Goal: Task Accomplishment & Management: Manage account settings

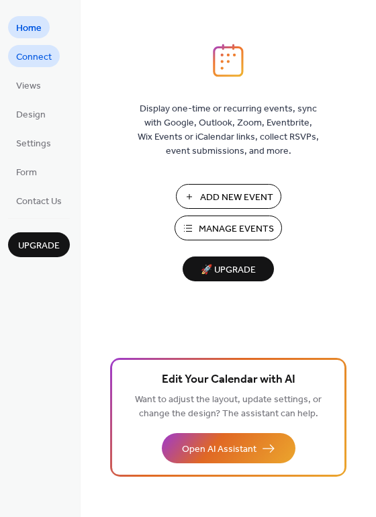
click at [29, 60] on span "Connect" at bounding box center [34, 57] width 36 height 14
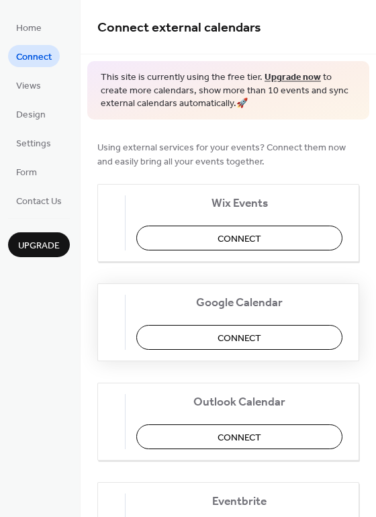
click at [237, 339] on span "Connect" at bounding box center [240, 338] width 44 height 14
click at [36, 167] on span "Form" at bounding box center [26, 173] width 21 height 14
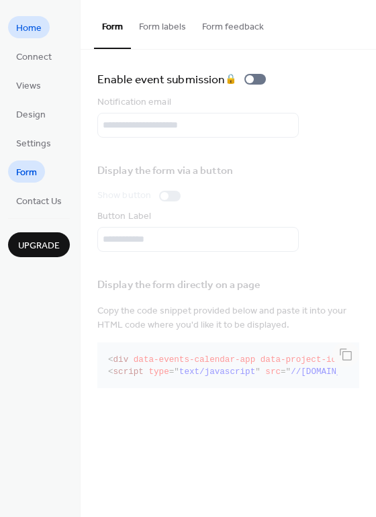
click at [30, 29] on span "Home" at bounding box center [29, 29] width 26 height 14
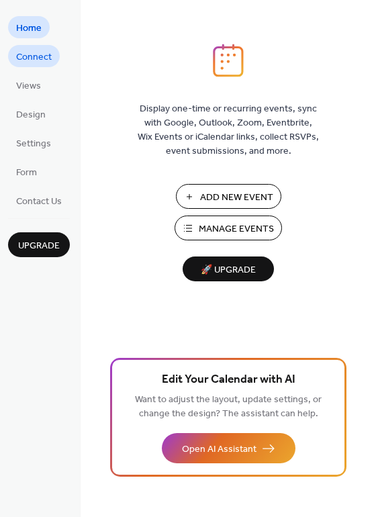
click at [36, 52] on span "Connect" at bounding box center [34, 57] width 36 height 14
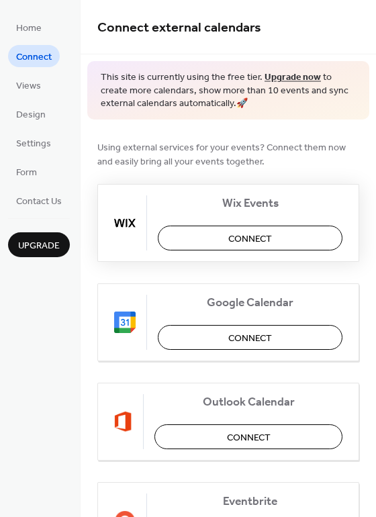
click at [266, 235] on span "Connect" at bounding box center [250, 239] width 44 height 14
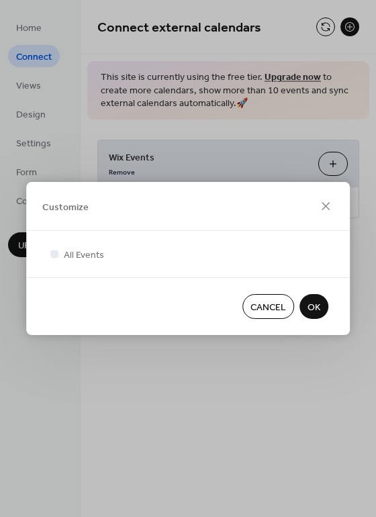
click at [83, 235] on div "All Events" at bounding box center [188, 254] width 324 height 46
click at [95, 257] on span "All Events" at bounding box center [84, 256] width 40 height 14
click at [256, 302] on span "Cancel" at bounding box center [269, 308] width 36 height 14
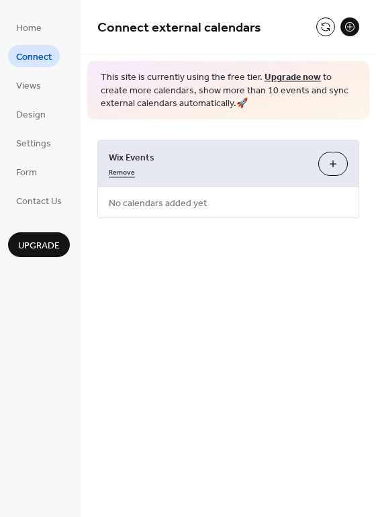
click at [120, 176] on link "Remove" at bounding box center [122, 171] width 26 height 14
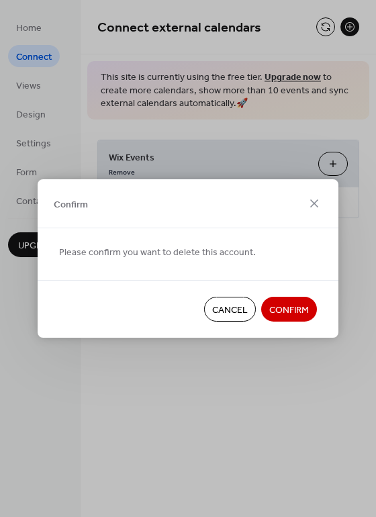
click at [286, 306] on span "Confirm" at bounding box center [289, 311] width 40 height 14
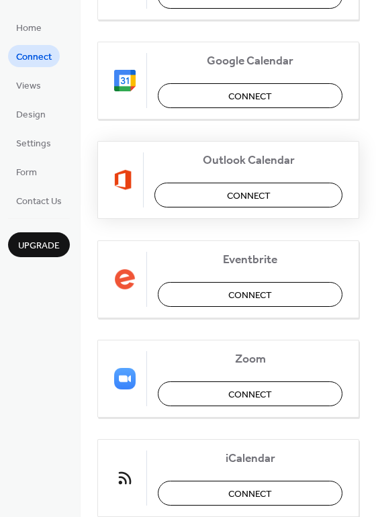
scroll to position [282, 0]
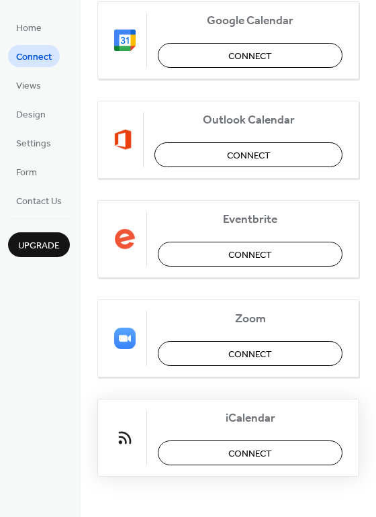
click at [235, 454] on span "Connect" at bounding box center [250, 454] width 44 height 14
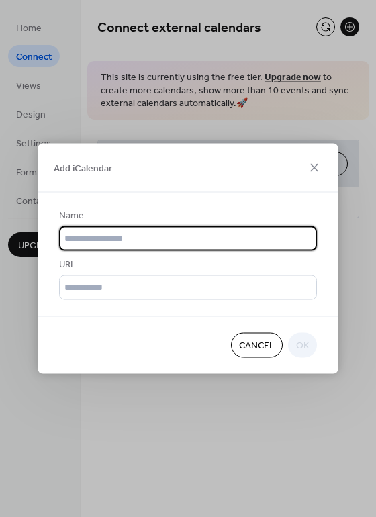
scroll to position [0, 0]
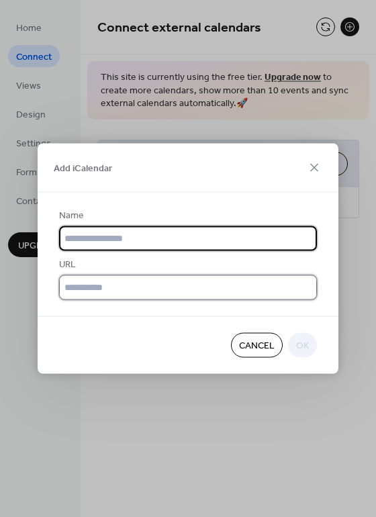
click at [120, 299] on input "text" at bounding box center [188, 288] width 258 height 25
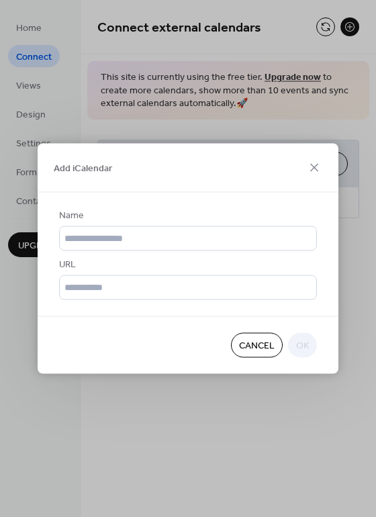
click at [259, 353] on span "Cancel" at bounding box center [257, 346] width 36 height 14
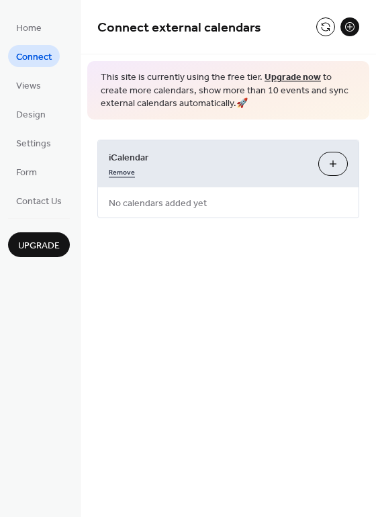
click at [114, 174] on link "Remove" at bounding box center [122, 171] width 26 height 14
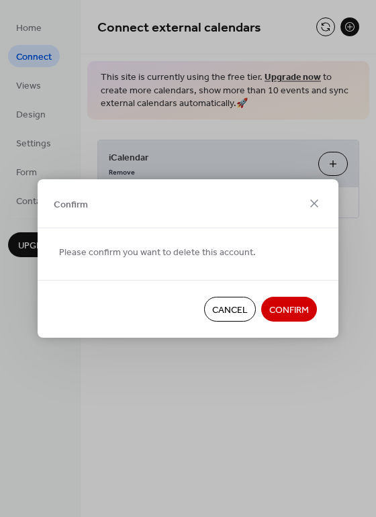
click at [282, 310] on span "Confirm" at bounding box center [289, 311] width 40 height 14
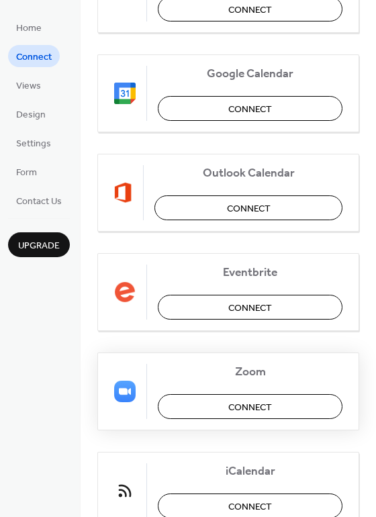
scroll to position [202, 0]
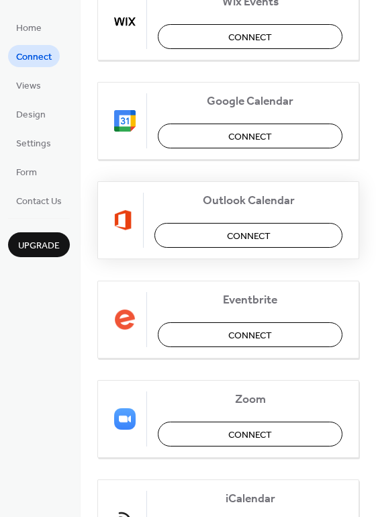
click at [282, 232] on button "Connect" at bounding box center [249, 235] width 188 height 25
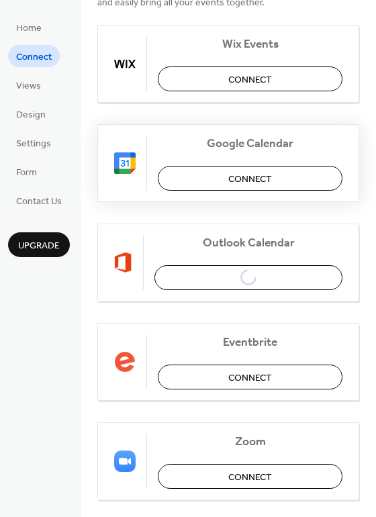
scroll to position [121, 0]
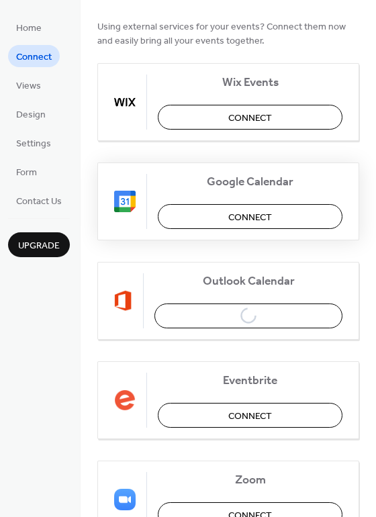
click at [222, 220] on button "Connect" at bounding box center [250, 216] width 185 height 25
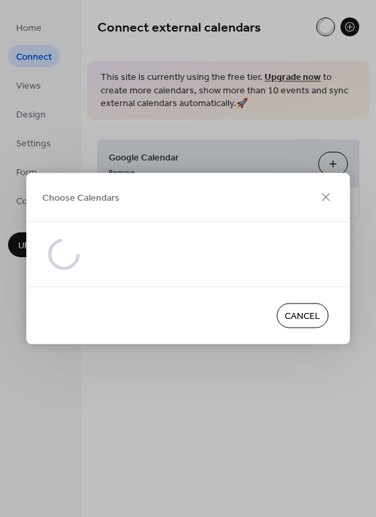
scroll to position [0, 0]
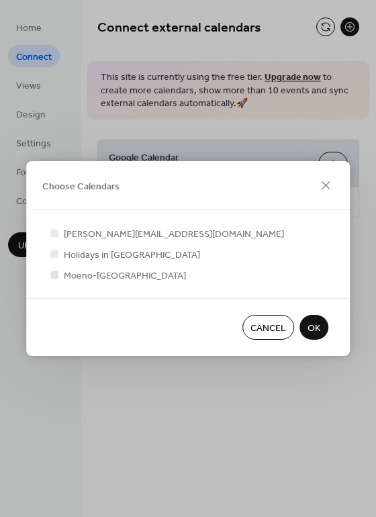
click at [107, 282] on span "Moeno-[GEOGRAPHIC_DATA]" at bounding box center [125, 276] width 122 height 14
click at [321, 333] on button "OK" at bounding box center [314, 327] width 29 height 25
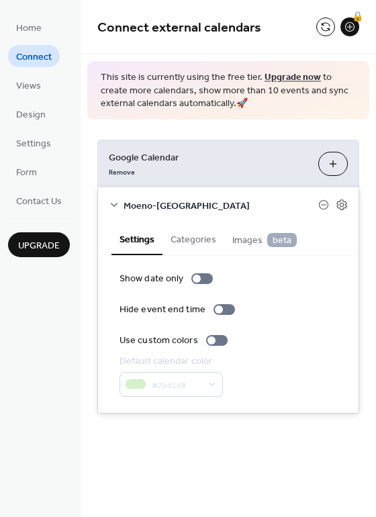
click at [204, 242] on button "Categories" at bounding box center [194, 238] width 62 height 31
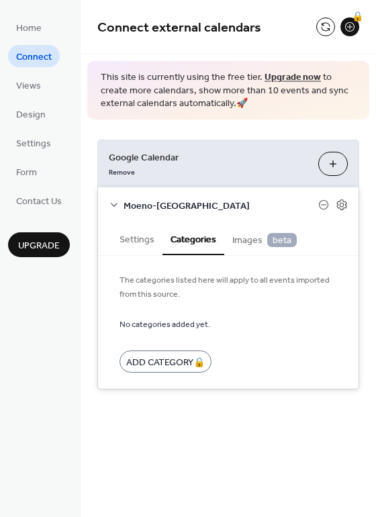
click at [245, 241] on span "Images beta" at bounding box center [264, 240] width 65 height 15
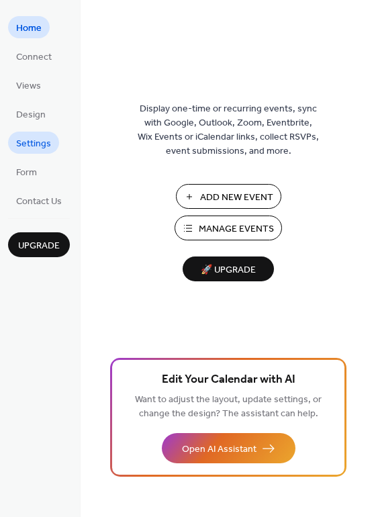
click at [41, 151] on span "Settings" at bounding box center [33, 144] width 35 height 14
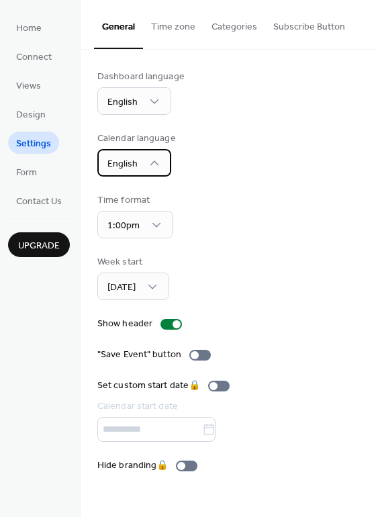
click at [130, 161] on span "English" at bounding box center [123, 164] width 30 height 18
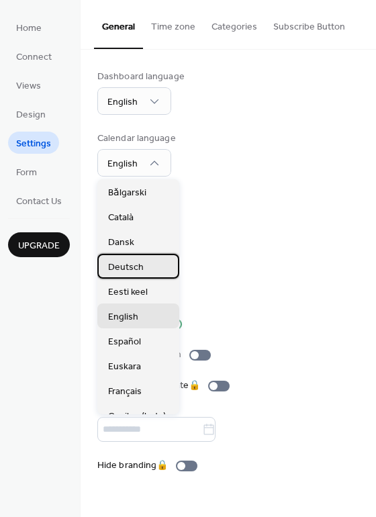
click at [118, 268] on span "Deutsch" at bounding box center [126, 268] width 36 height 14
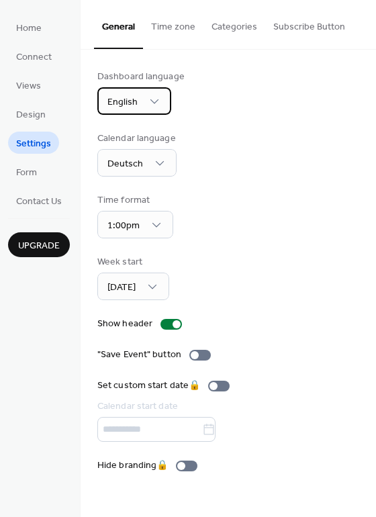
click at [135, 99] on span "English" at bounding box center [123, 102] width 30 height 18
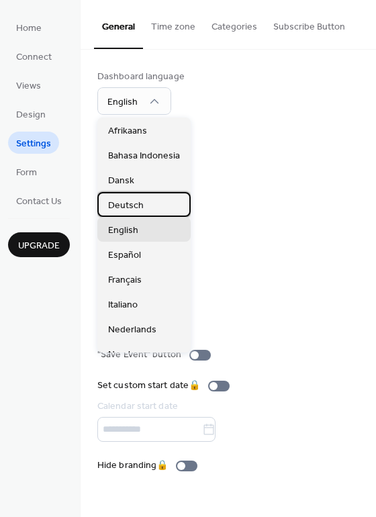
click at [121, 209] on span "Deutsch" at bounding box center [126, 206] width 36 height 14
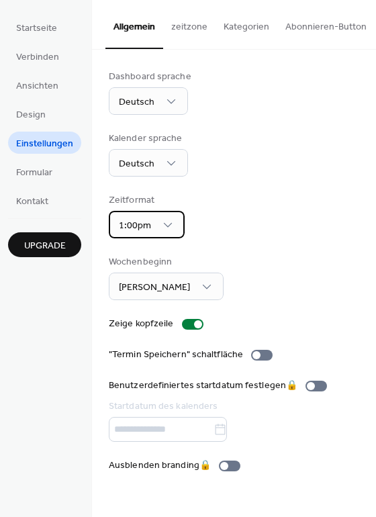
click at [147, 232] on span "1:00pm" at bounding box center [135, 226] width 32 height 18
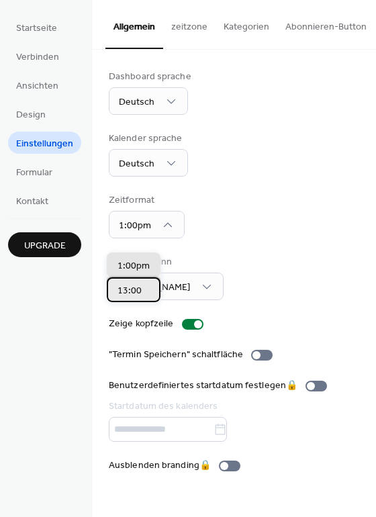
click at [137, 292] on span "13:00" at bounding box center [130, 291] width 24 height 14
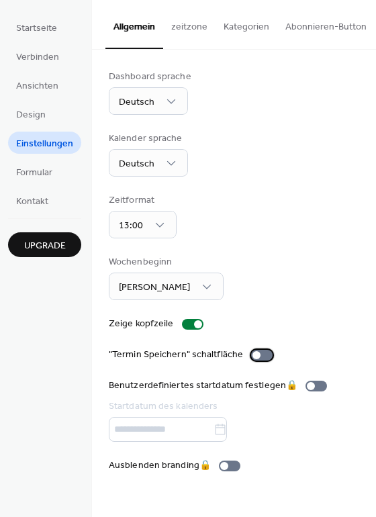
click at [259, 361] on div at bounding box center [262, 355] width 22 height 11
click at [323, 26] on button "Abonnieren-Button" at bounding box center [326, 24] width 97 height 48
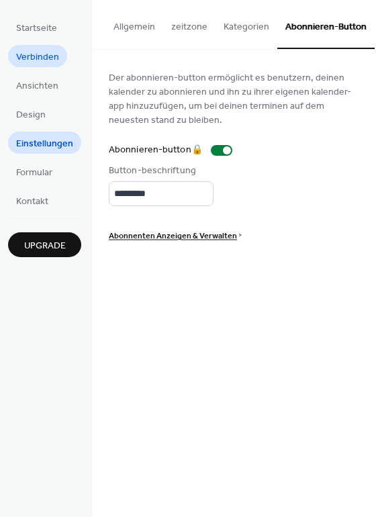
click at [32, 52] on span "Verbinden" at bounding box center [37, 57] width 43 height 14
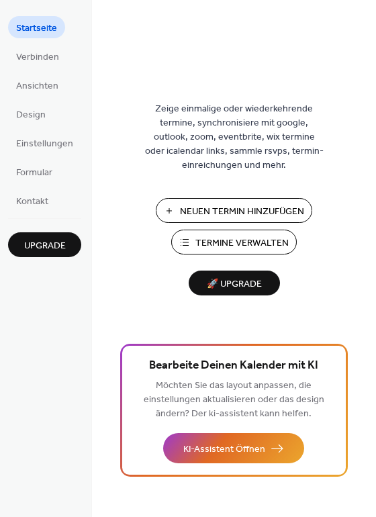
click at [39, 101] on ul "Startseite Verbinden Ansichten Design Einstellungen Formular Kontakt" at bounding box center [44, 114] width 73 height 196
click at [36, 105] on link "Design" at bounding box center [31, 114] width 46 height 22
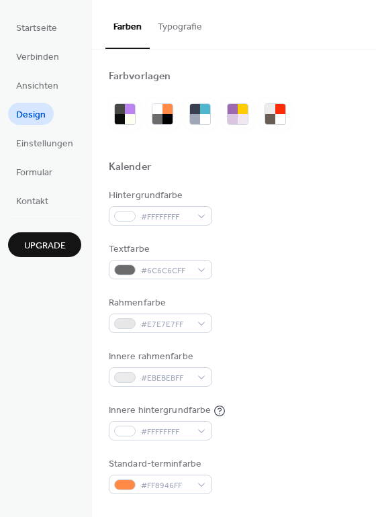
click at [27, 103] on link "Design" at bounding box center [31, 114] width 46 height 22
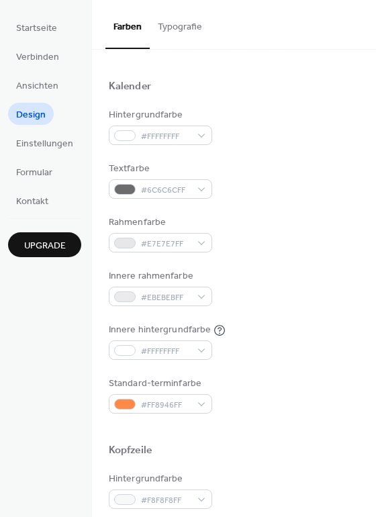
click at [36, 103] on link "Design" at bounding box center [31, 114] width 46 height 22
click at [34, 108] on span "Design" at bounding box center [31, 115] width 30 height 14
click at [38, 103] on link "Design" at bounding box center [31, 114] width 46 height 22
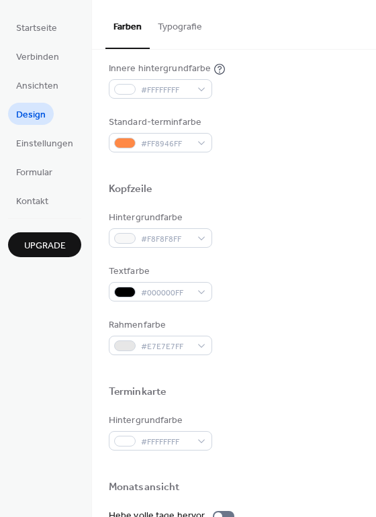
scroll to position [363, 0]
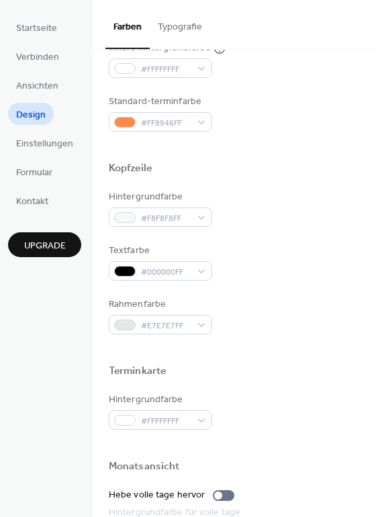
click at [40, 103] on link "Design" at bounding box center [31, 114] width 46 height 22
click at [34, 190] on link "Kontakt" at bounding box center [32, 200] width 48 height 22
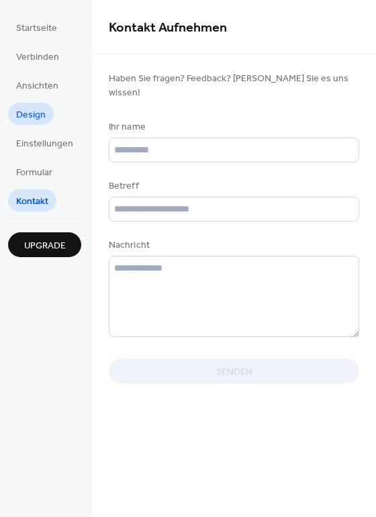
click at [36, 105] on link "Design" at bounding box center [31, 114] width 46 height 22
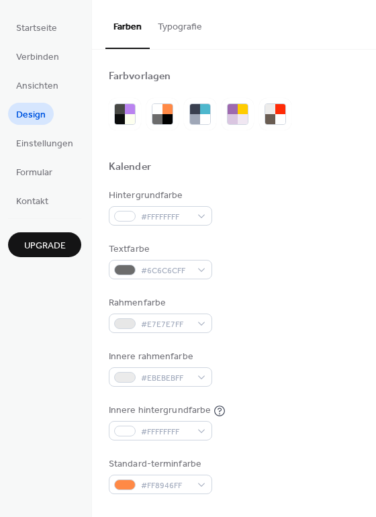
click at [34, 71] on ul "Startseite Verbinden Ansichten Design Einstellungen Formular Kontakt" at bounding box center [44, 114] width 73 height 196
click at [36, 58] on span "Verbinden" at bounding box center [37, 57] width 43 height 14
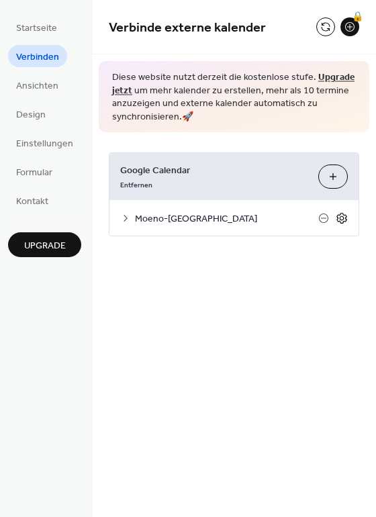
click at [345, 222] on icon at bounding box center [342, 218] width 12 height 12
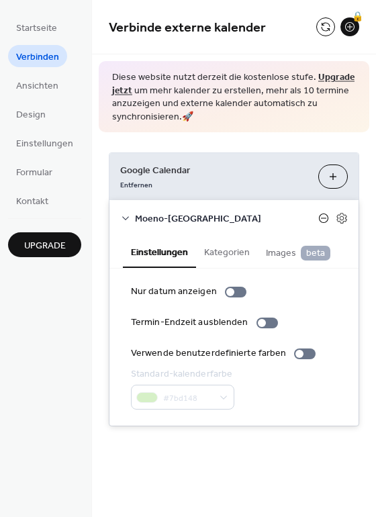
click at [326, 217] on icon at bounding box center [324, 218] width 11 height 11
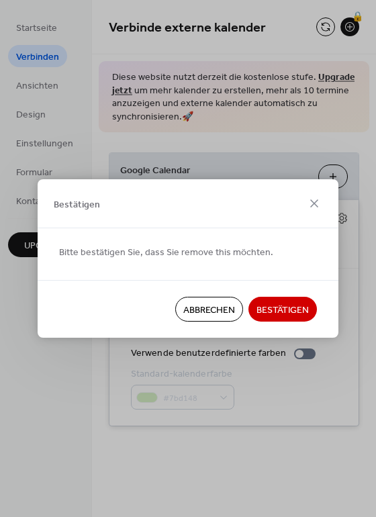
click at [287, 312] on span "Bestätigen" at bounding box center [283, 311] width 52 height 14
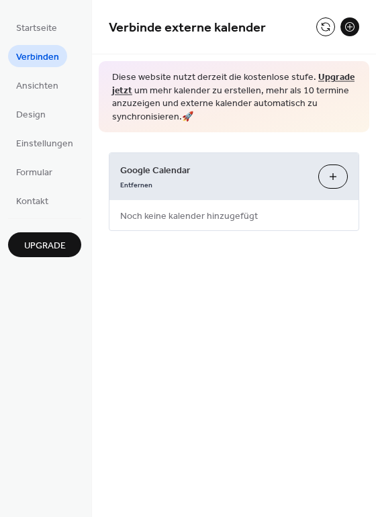
click at [336, 177] on button "Kalender Auswählen" at bounding box center [334, 177] width 30 height 24
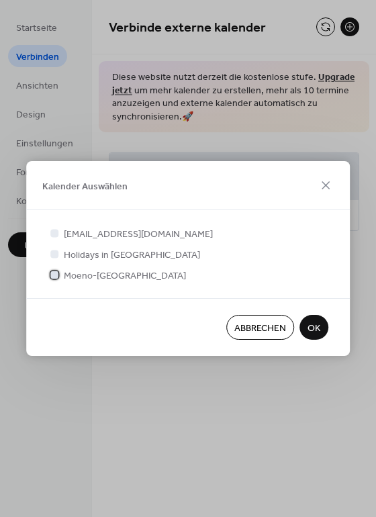
click at [92, 277] on span "Moeno-[GEOGRAPHIC_DATA]" at bounding box center [125, 276] width 122 height 14
click at [317, 329] on span "OK" at bounding box center [314, 329] width 13 height 14
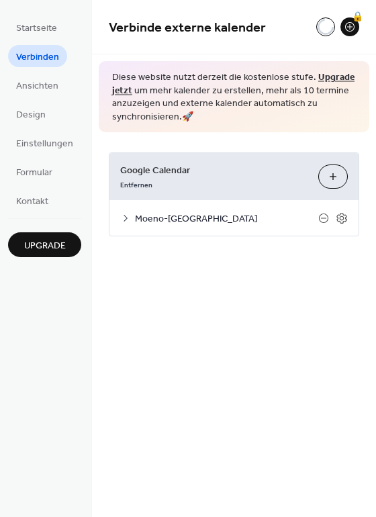
click at [121, 223] on icon at bounding box center [125, 218] width 11 height 11
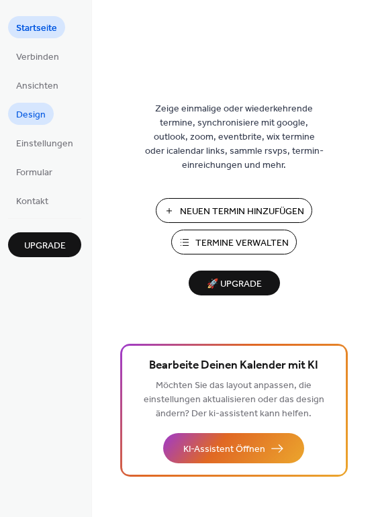
click at [34, 117] on span "Design" at bounding box center [31, 115] width 30 height 14
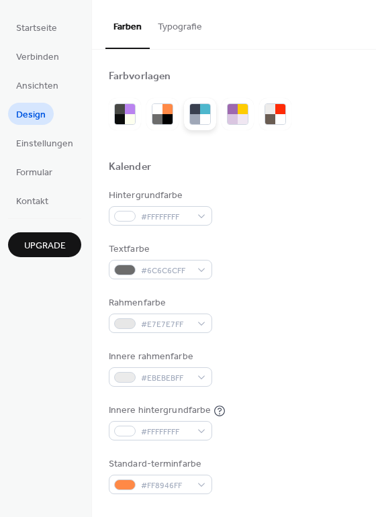
click at [198, 113] on div at bounding box center [195, 109] width 10 height 10
click at [125, 113] on div at bounding box center [130, 109] width 10 height 10
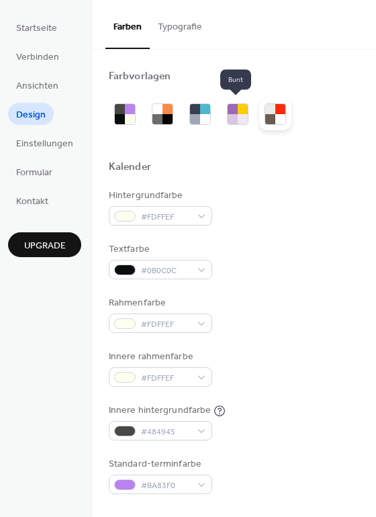
click at [267, 112] on div at bounding box center [270, 109] width 10 height 10
click at [241, 115] on div at bounding box center [243, 119] width 10 height 10
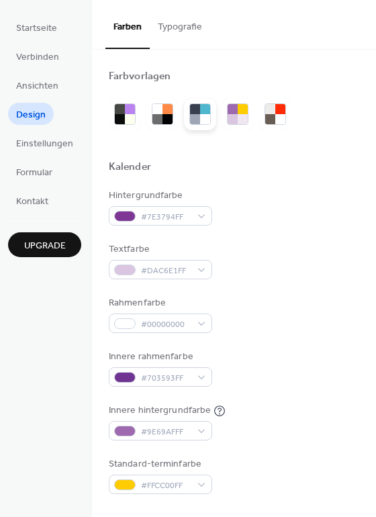
click at [195, 117] on div at bounding box center [195, 119] width 10 height 10
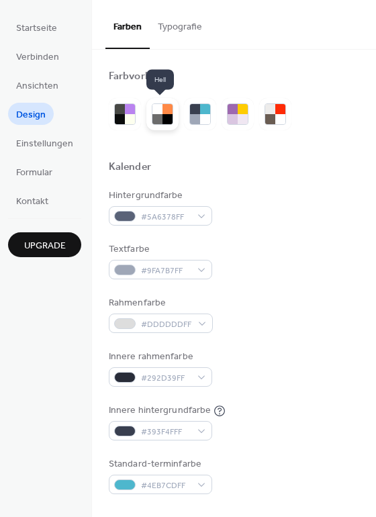
click at [169, 120] on div at bounding box center [168, 119] width 10 height 10
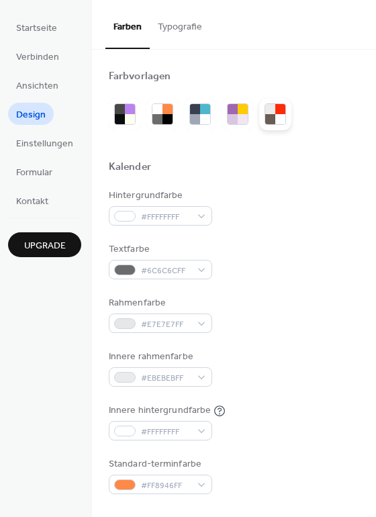
click at [271, 113] on div at bounding box center [270, 109] width 10 height 10
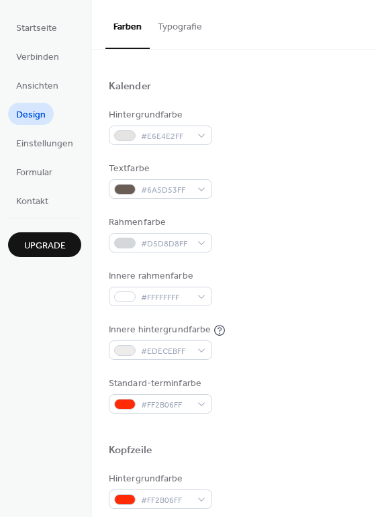
scroll to position [242, 0]
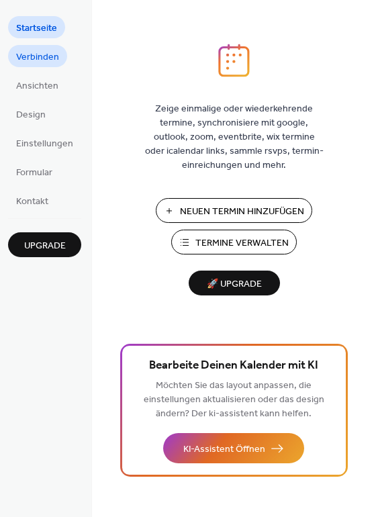
click at [38, 58] on span "Verbinden" at bounding box center [37, 57] width 43 height 14
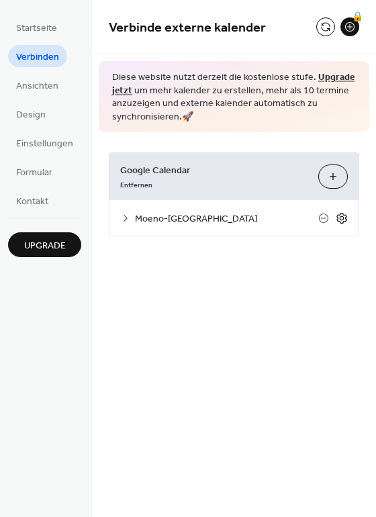
click at [340, 218] on icon at bounding box center [342, 218] width 5 height 5
